Goal: Task Accomplishment & Management: Use online tool/utility

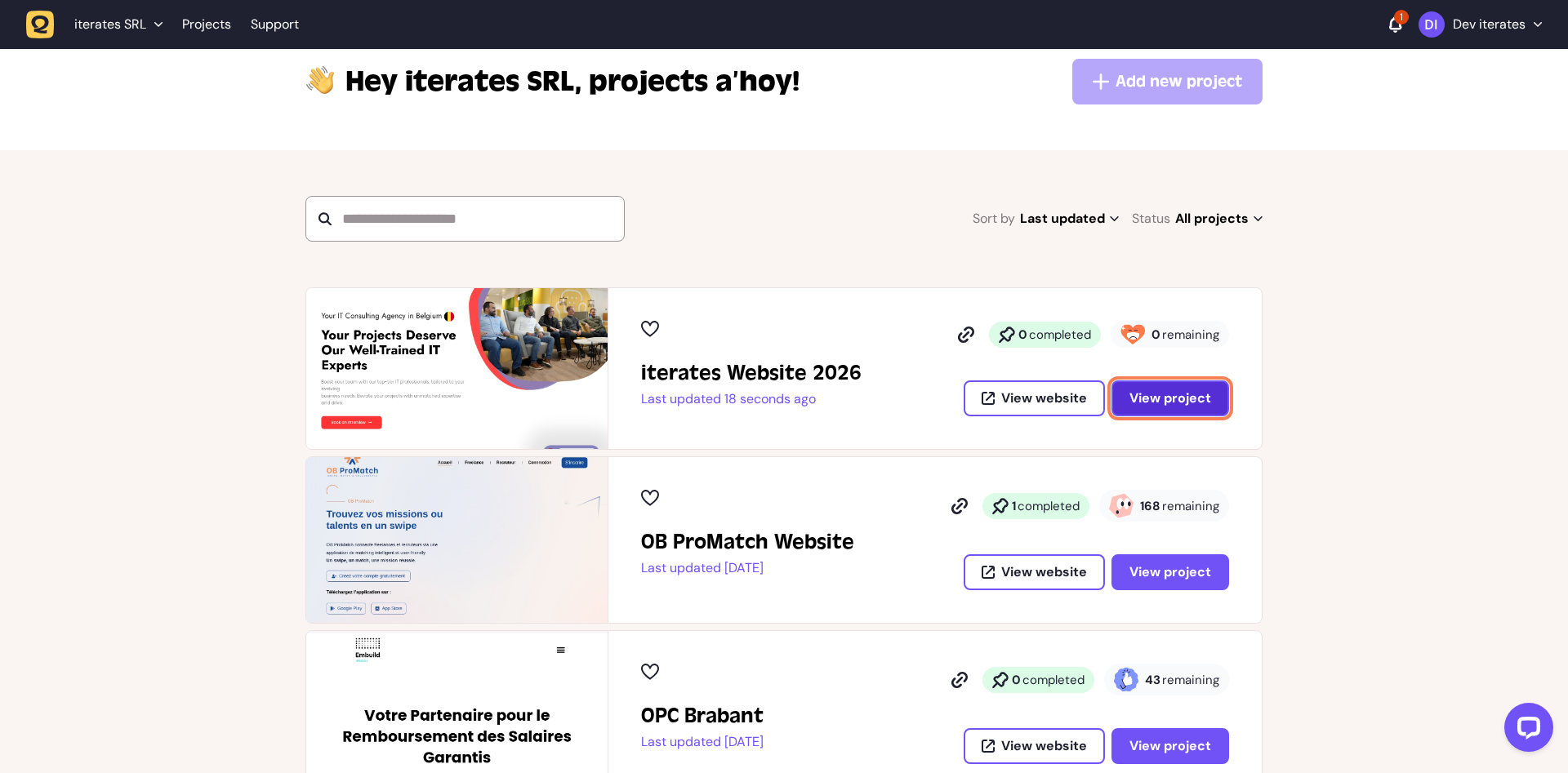
click at [1170, 408] on button "View project" at bounding box center [1170, 398] width 117 height 36
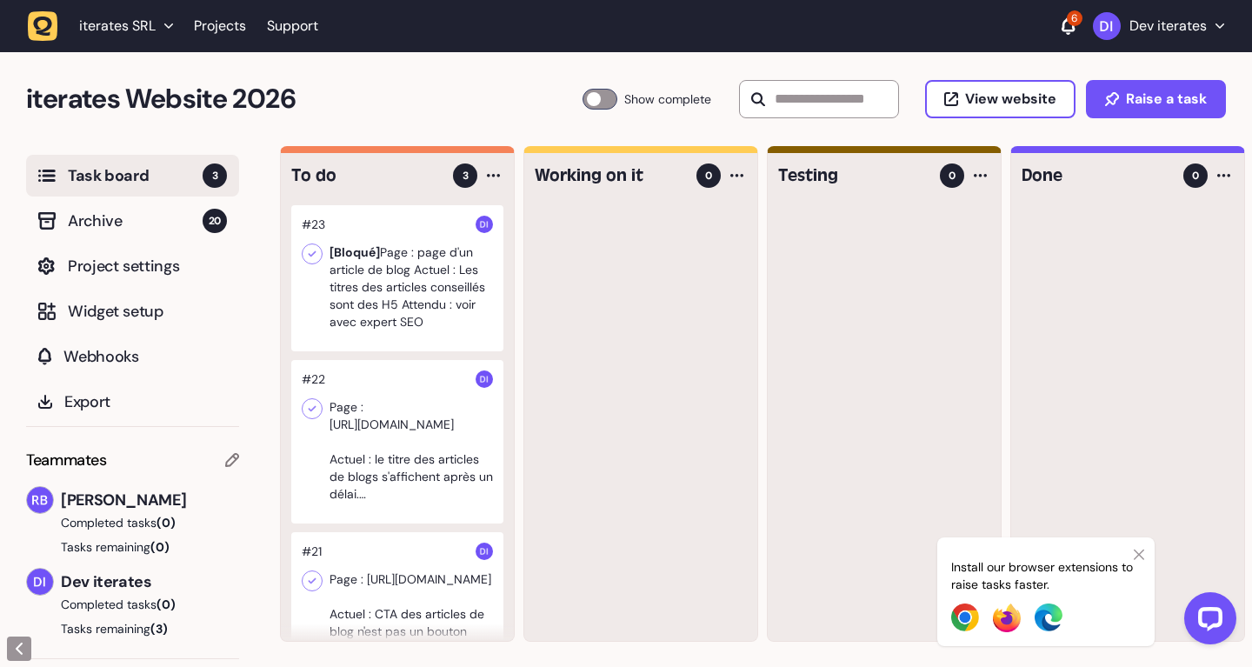
click at [439, 283] on div at bounding box center [397, 278] width 212 height 146
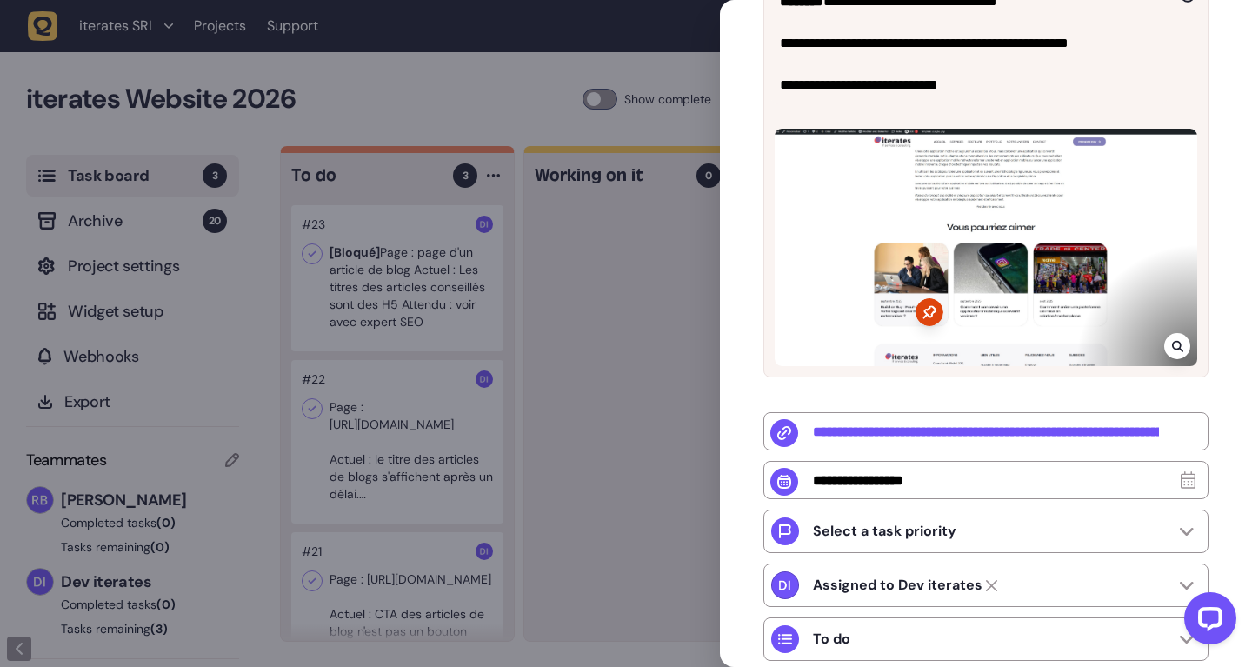
scroll to position [329, 0]
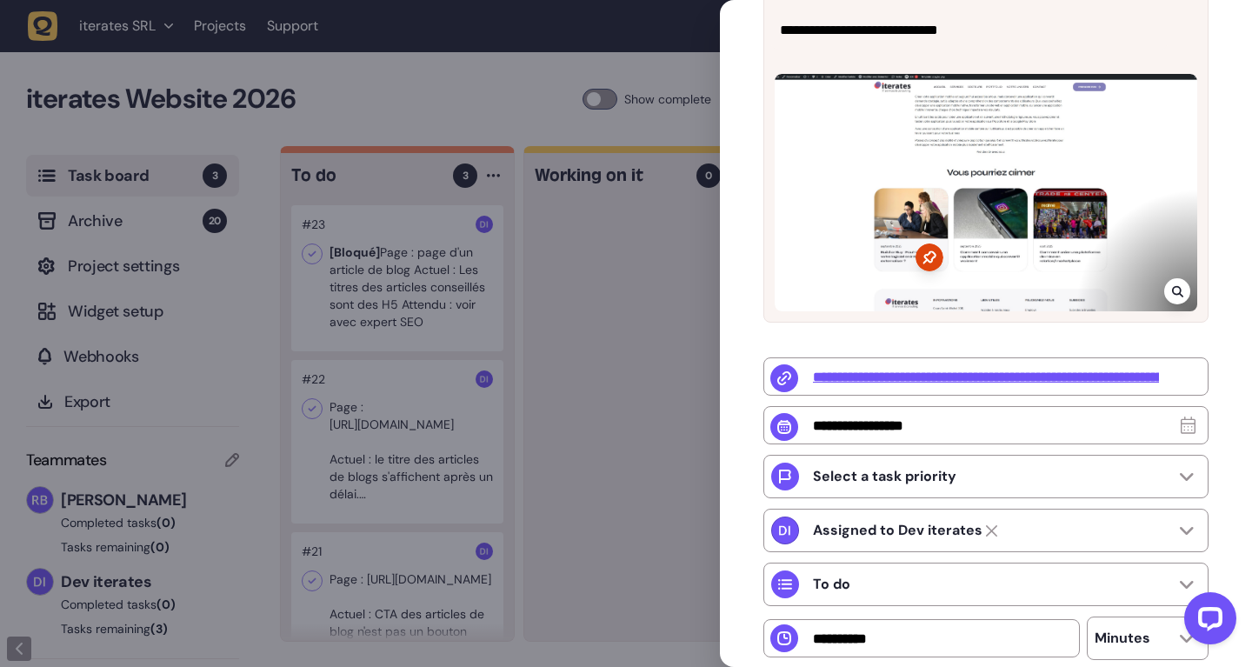
click at [457, 287] on div at bounding box center [626, 333] width 1252 height 667
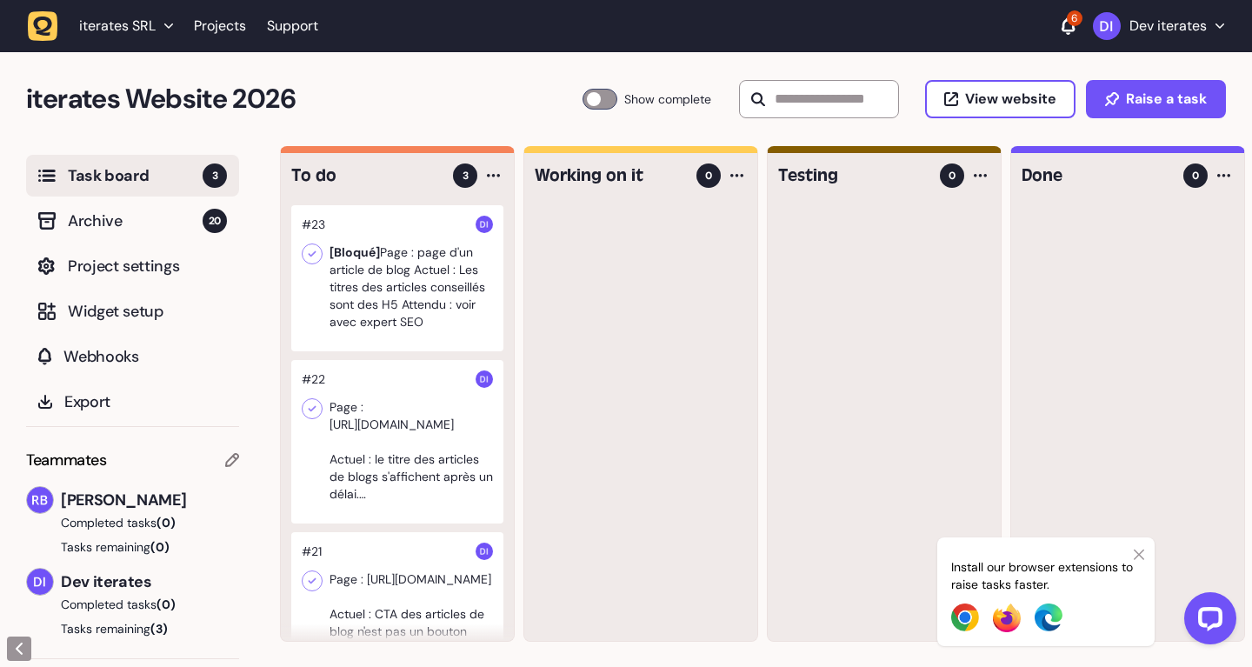
click at [445, 302] on div at bounding box center [397, 278] width 212 height 146
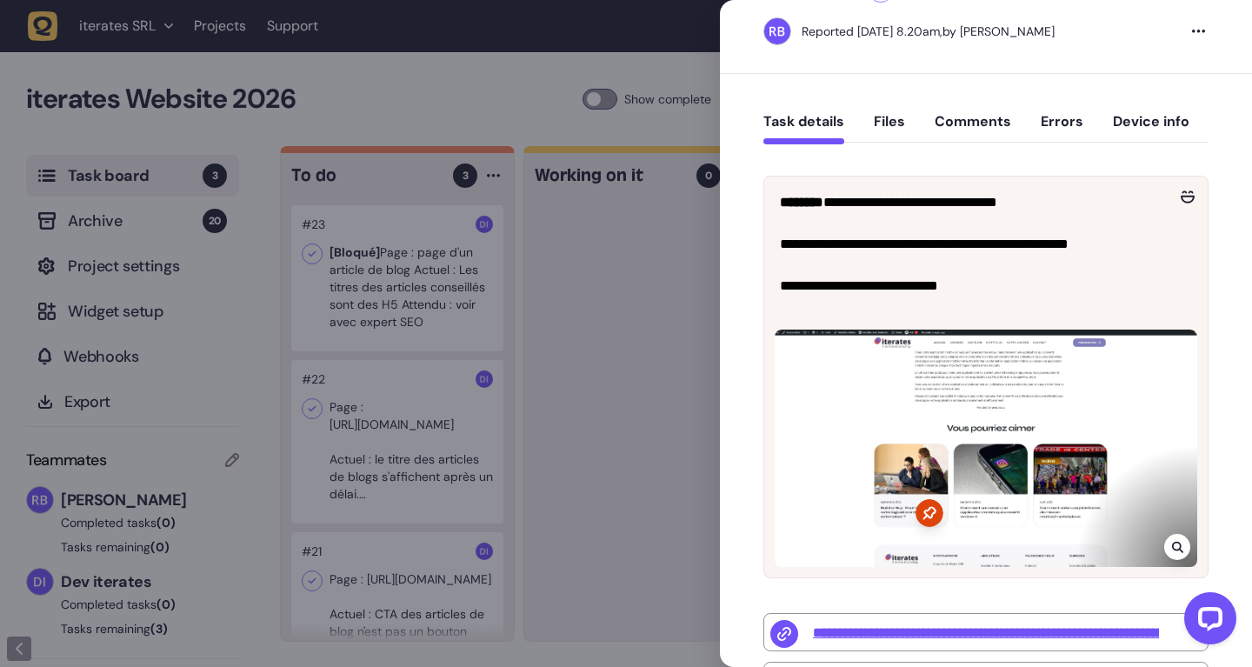
scroll to position [43, 0]
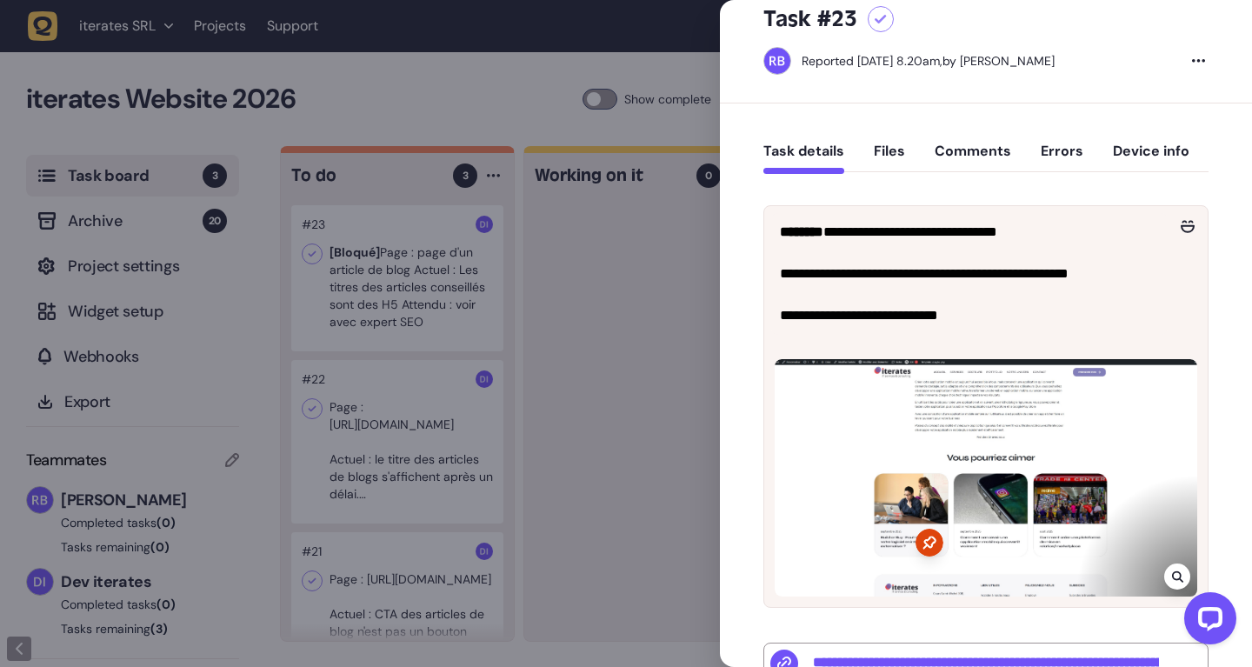
click at [624, 297] on div at bounding box center [626, 333] width 1252 height 667
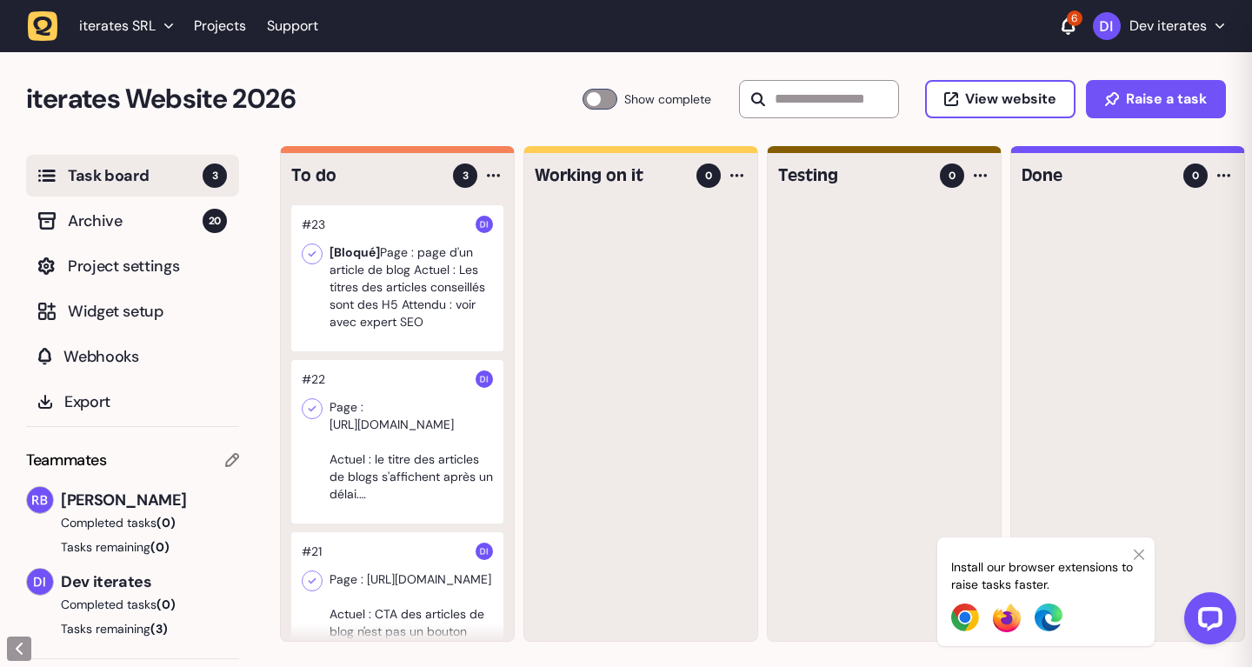
click at [442, 456] on div at bounding box center [397, 441] width 212 height 163
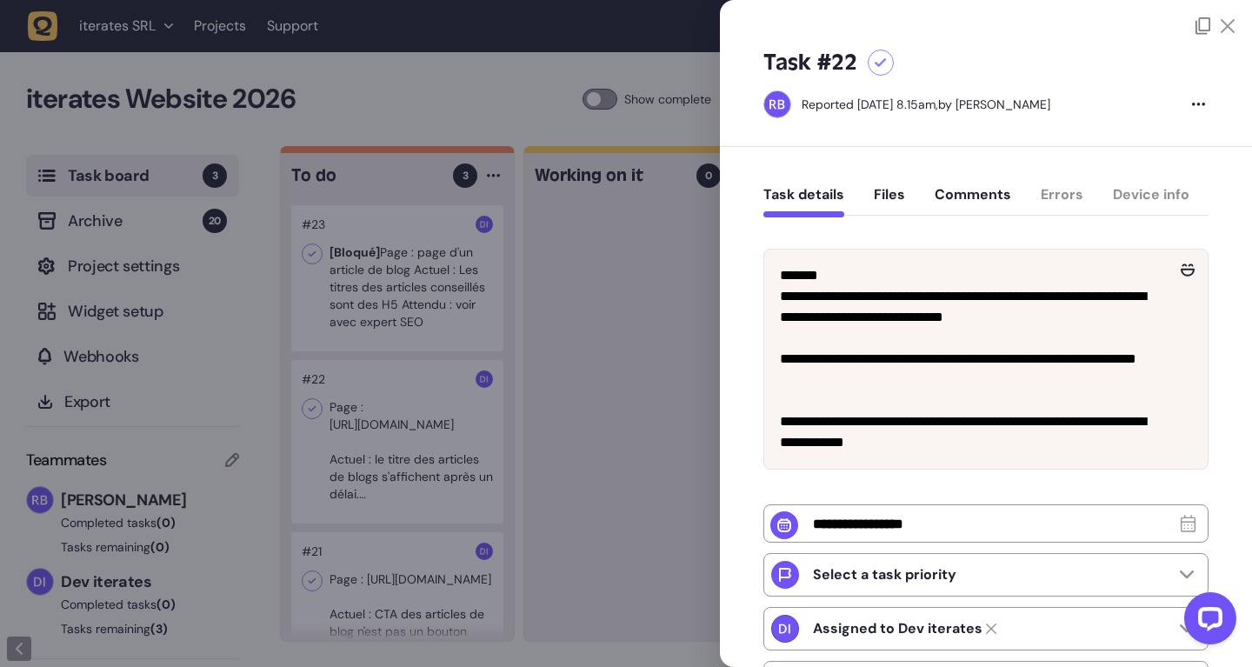
click at [591, 435] on div at bounding box center [626, 333] width 1252 height 667
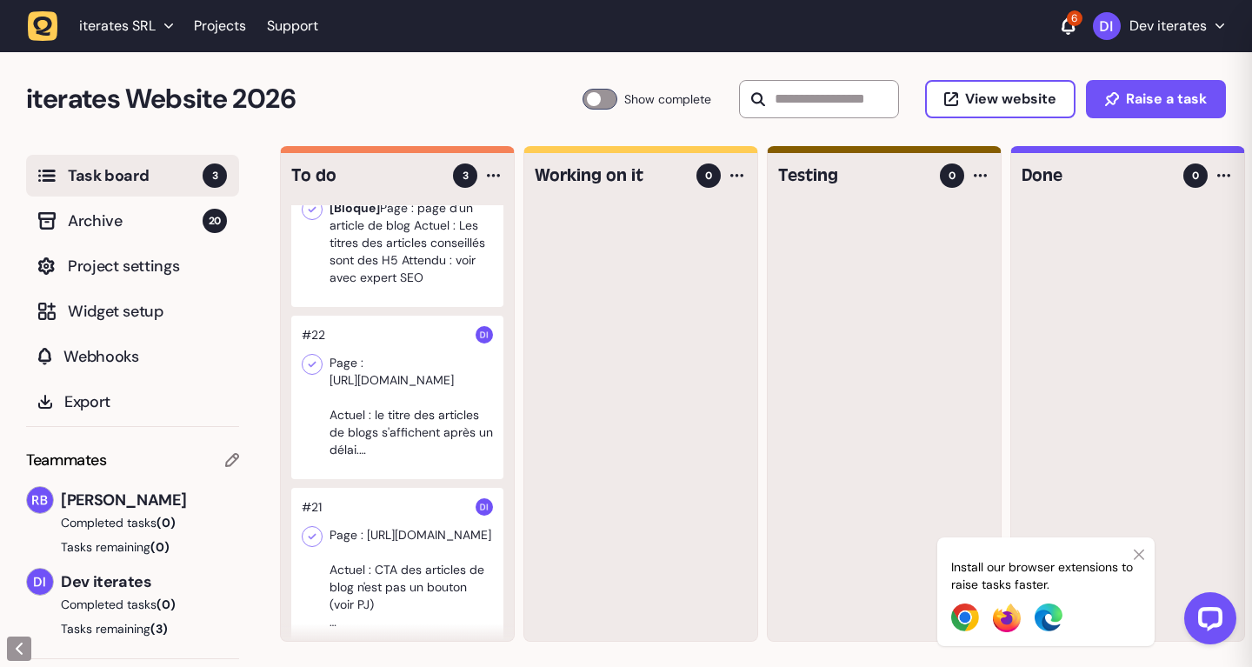
scroll to position [65, 0]
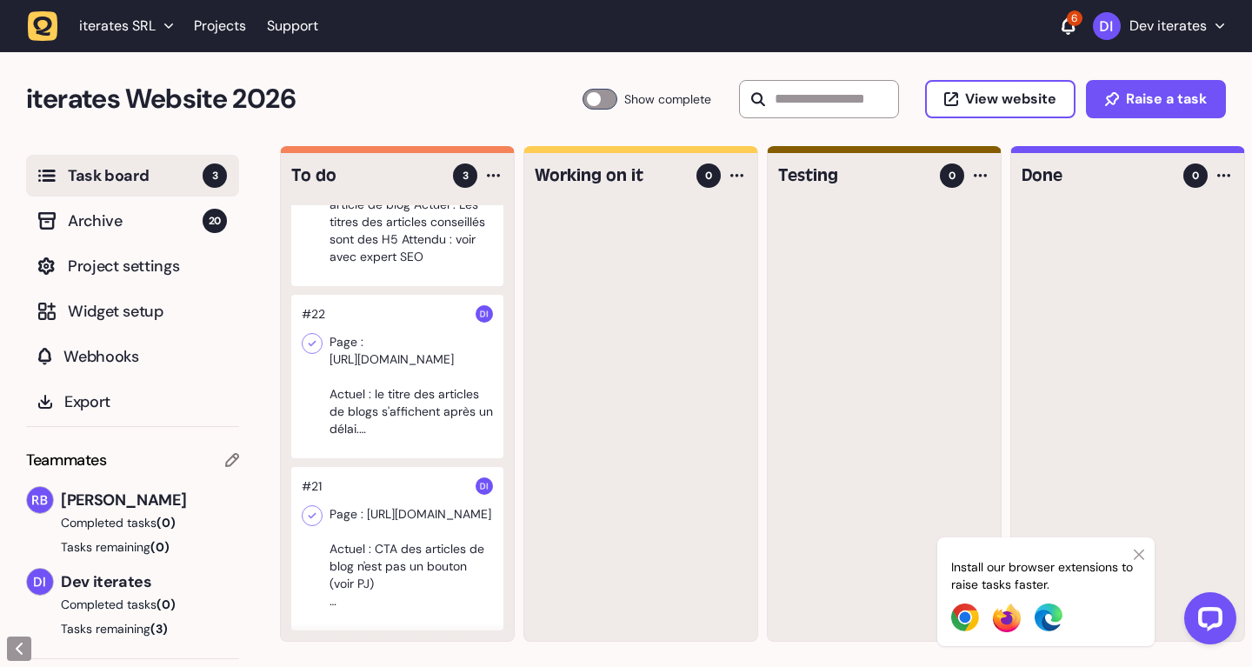
click at [400, 509] on div at bounding box center [397, 548] width 212 height 163
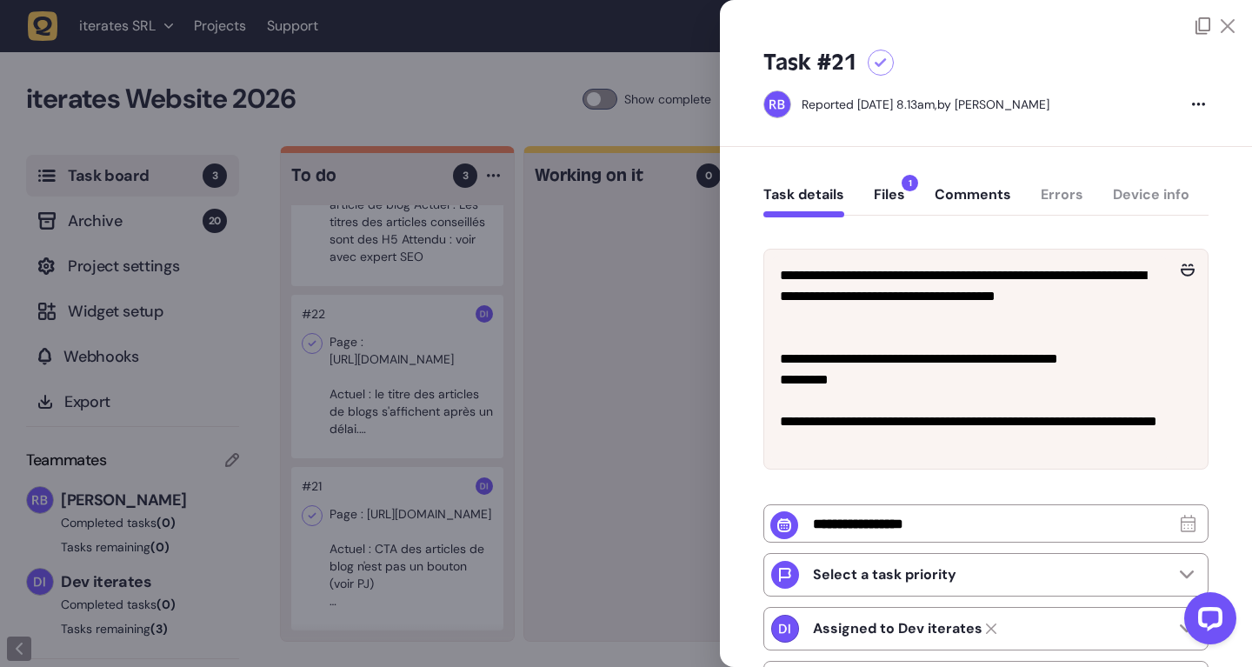
click at [867, 184] on div "Task details Files 1 Comments Errors Device info" at bounding box center [985, 198] width 445 height 51
click at [889, 191] on button "Files 1" at bounding box center [889, 201] width 31 height 31
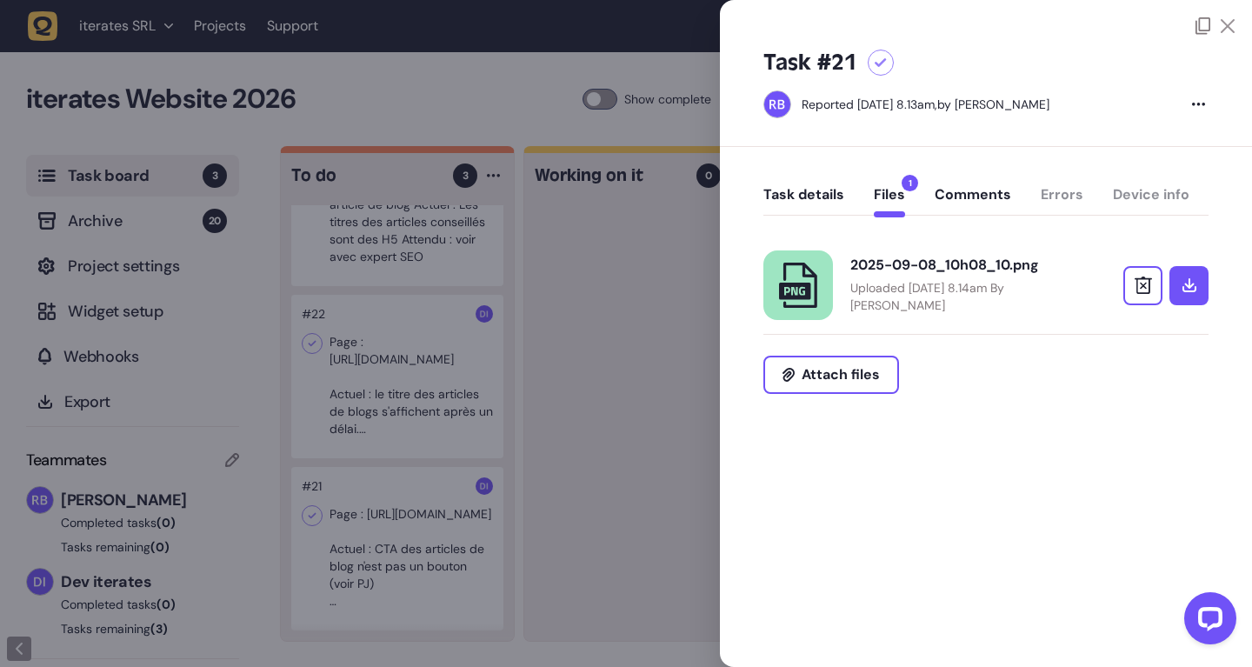
click at [846, 262] on div "2025-09-08_10h08_10.png Uploaded [DATE] 8.14am By [PERSON_NAME]" at bounding box center [985, 285] width 445 height 70
click at [875, 263] on div "2025-09-08_10h08_10.png" at bounding box center [963, 264] width 226 height 17
click at [808, 176] on div "Task details Files 1 Comments Errors Device info" at bounding box center [985, 198] width 445 height 51
click at [808, 192] on button "Task details" at bounding box center [803, 201] width 81 height 31
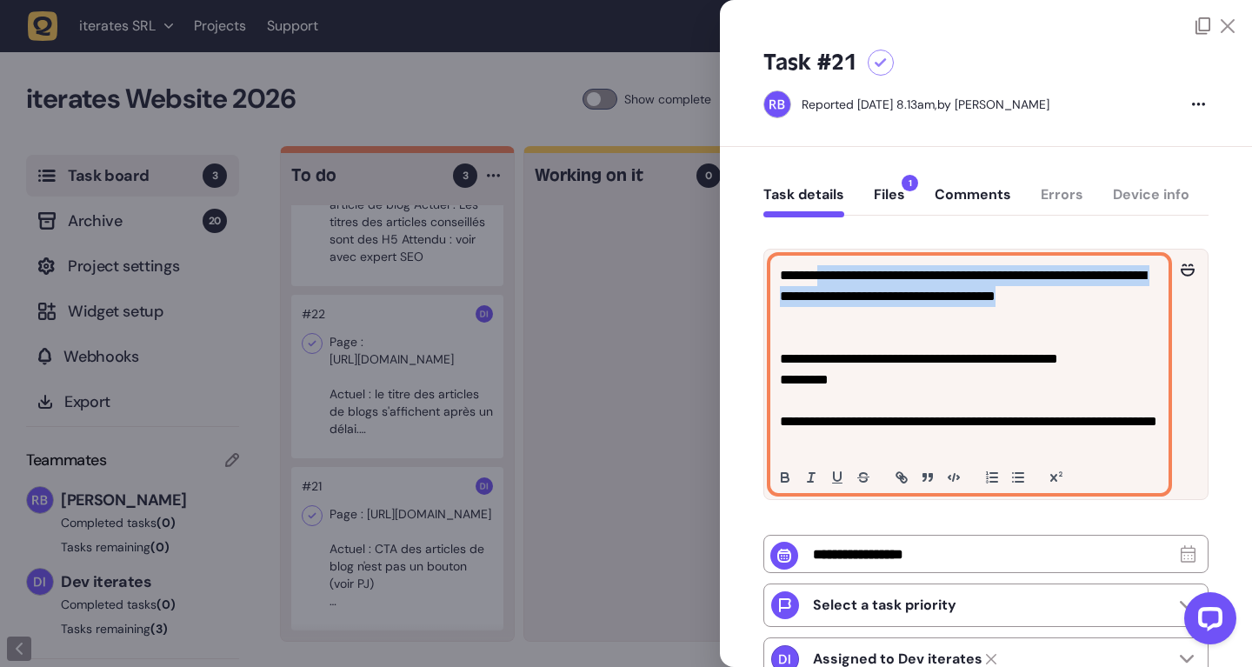
drag, startPoint x: 820, startPoint y: 278, endPoint x: 858, endPoint y: 314, distance: 52.3
click at [858, 314] on p "**********" at bounding box center [969, 296] width 379 height 63
copy p "**********"
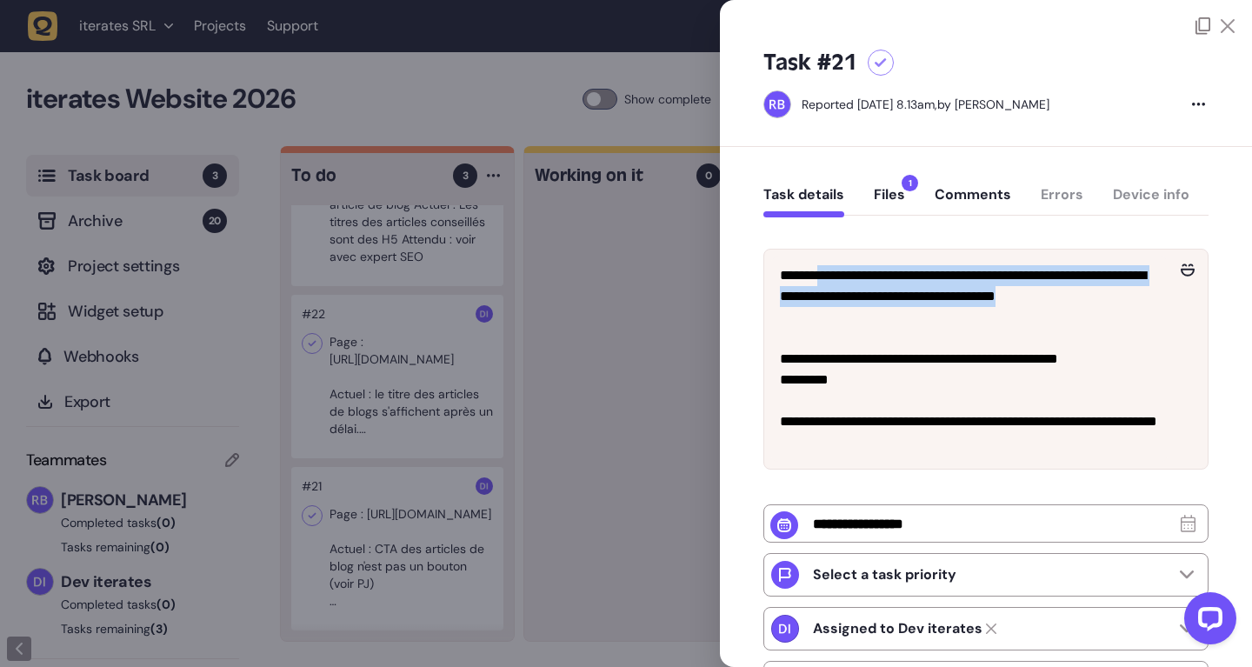
click at [592, 293] on div at bounding box center [626, 333] width 1252 height 667
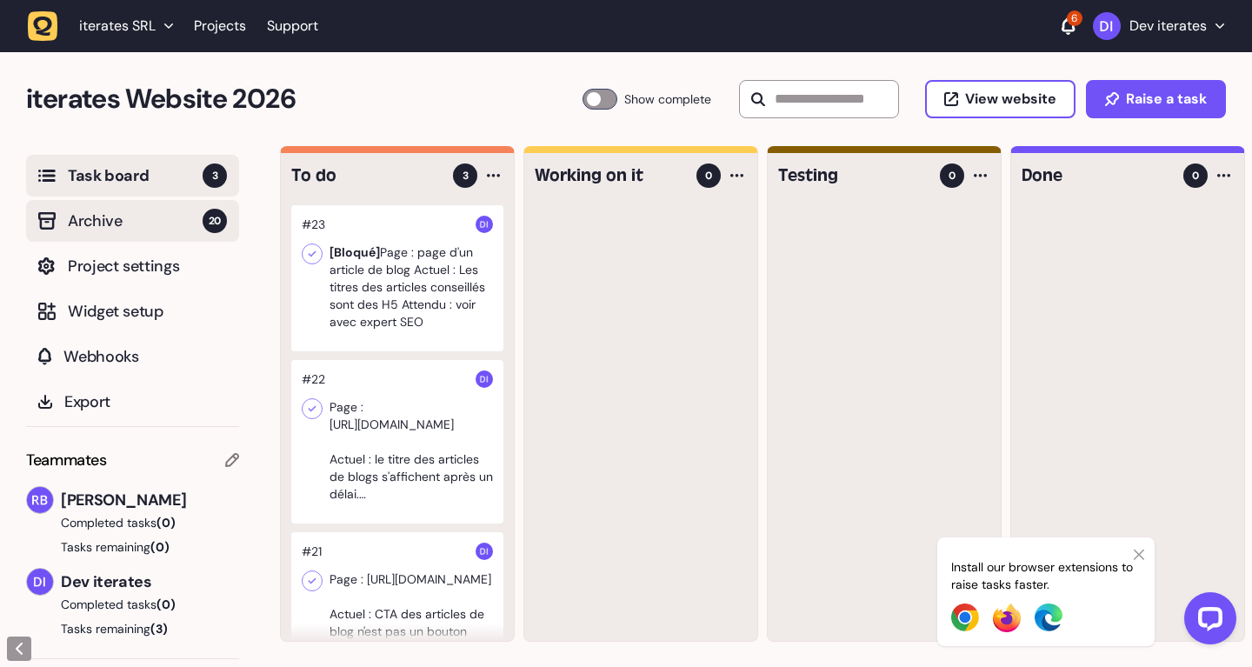
click at [141, 216] on span "Archive" at bounding box center [135, 221] width 135 height 24
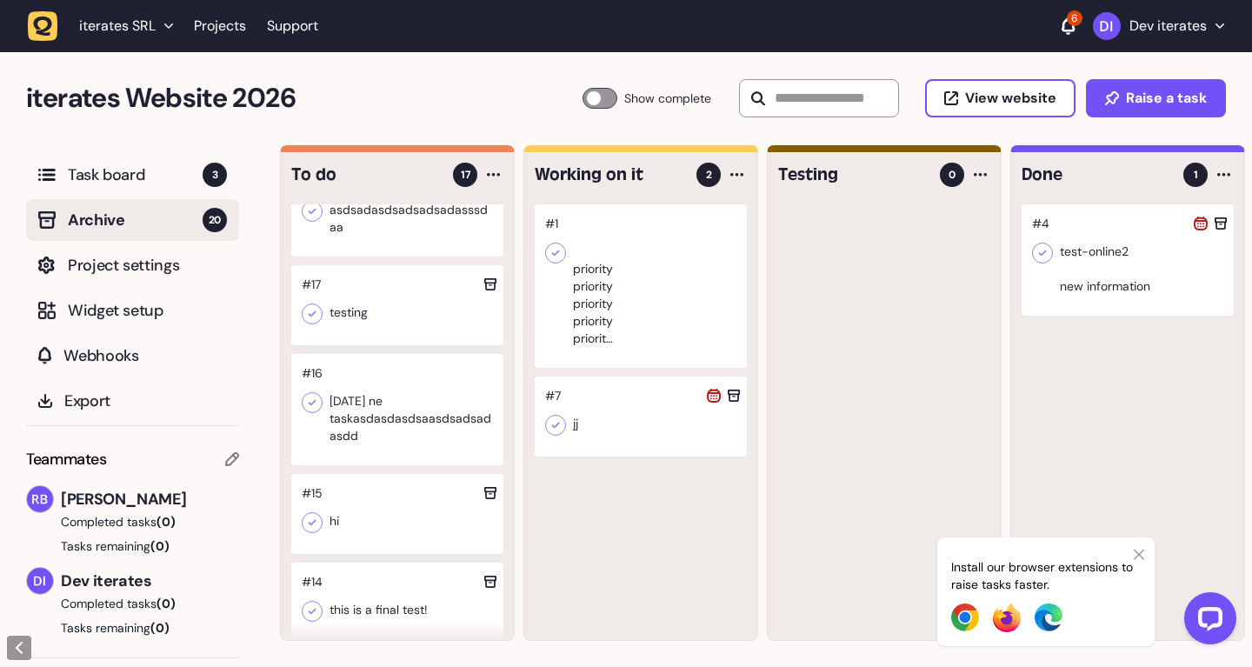
scroll to position [548, 0]
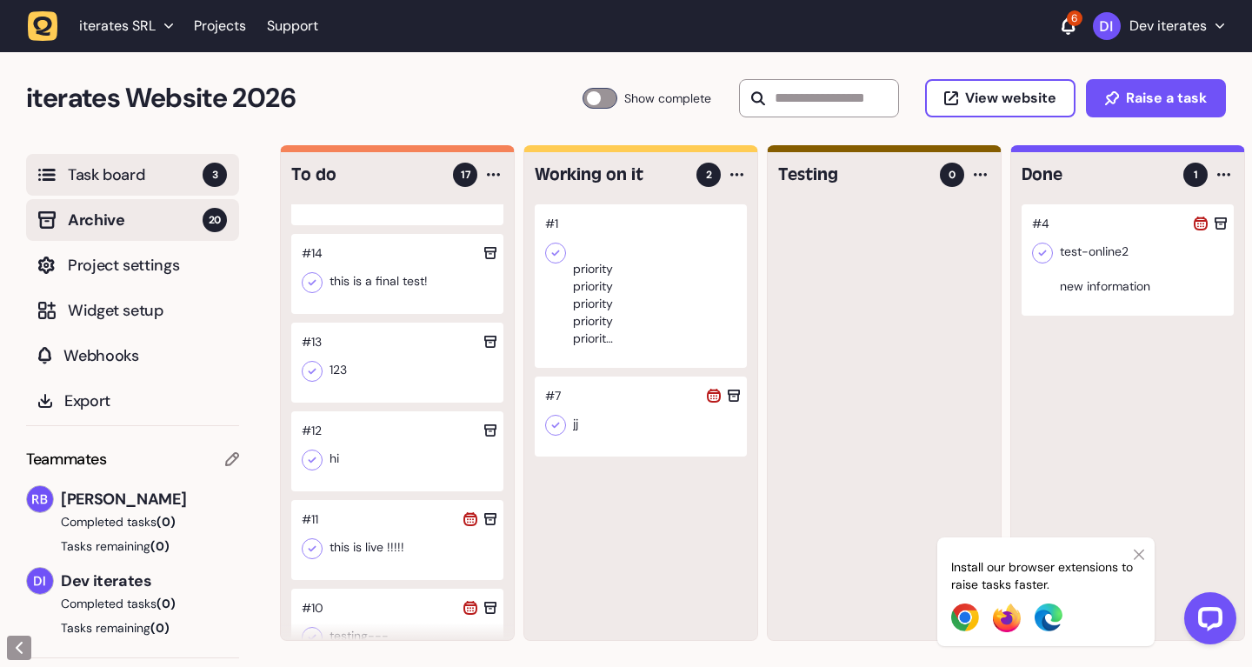
click at [93, 164] on span "Task board" at bounding box center [135, 175] width 135 height 24
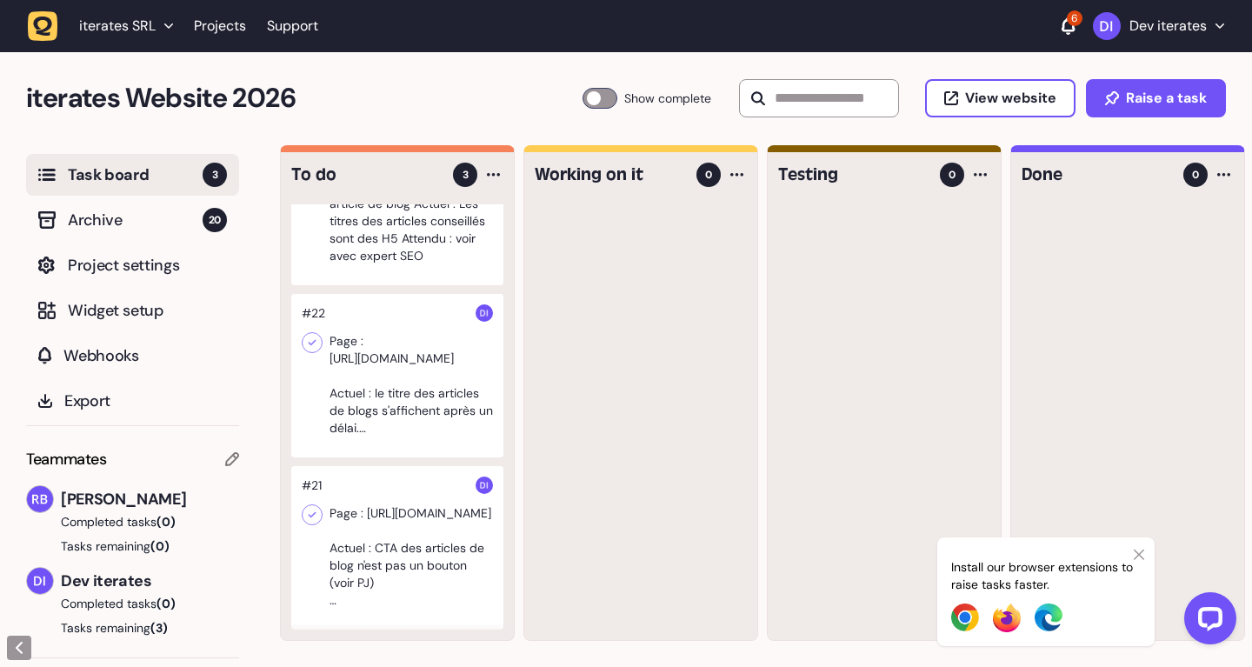
scroll to position [0, 0]
